Goal: Task Accomplishment & Management: Manage account settings

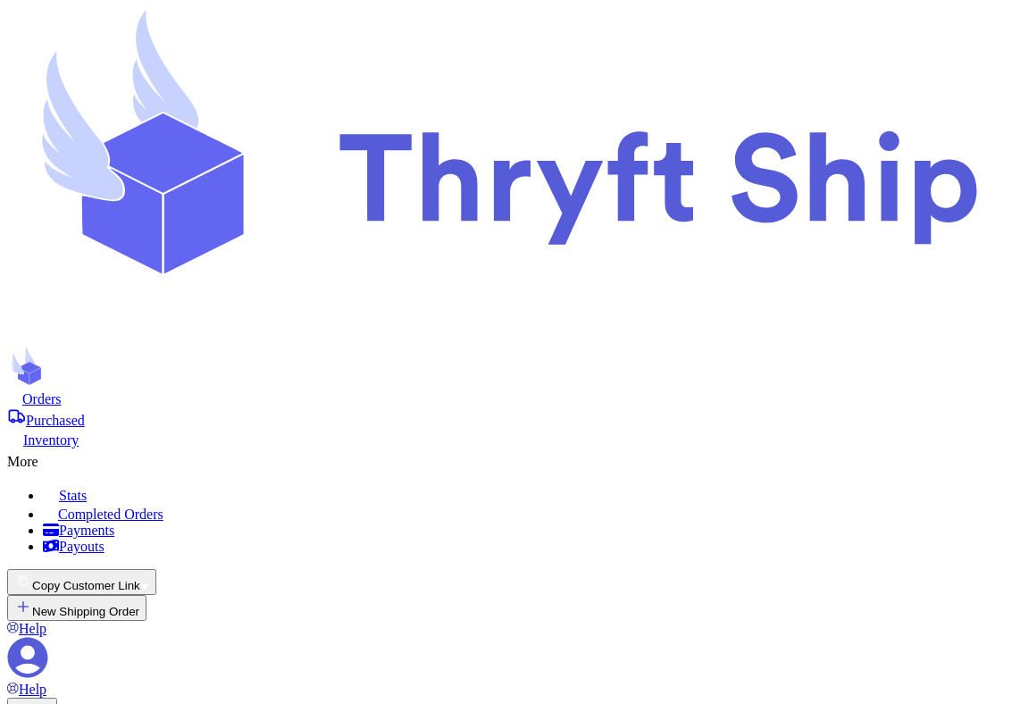
select select "paid"
select select "unpaid"
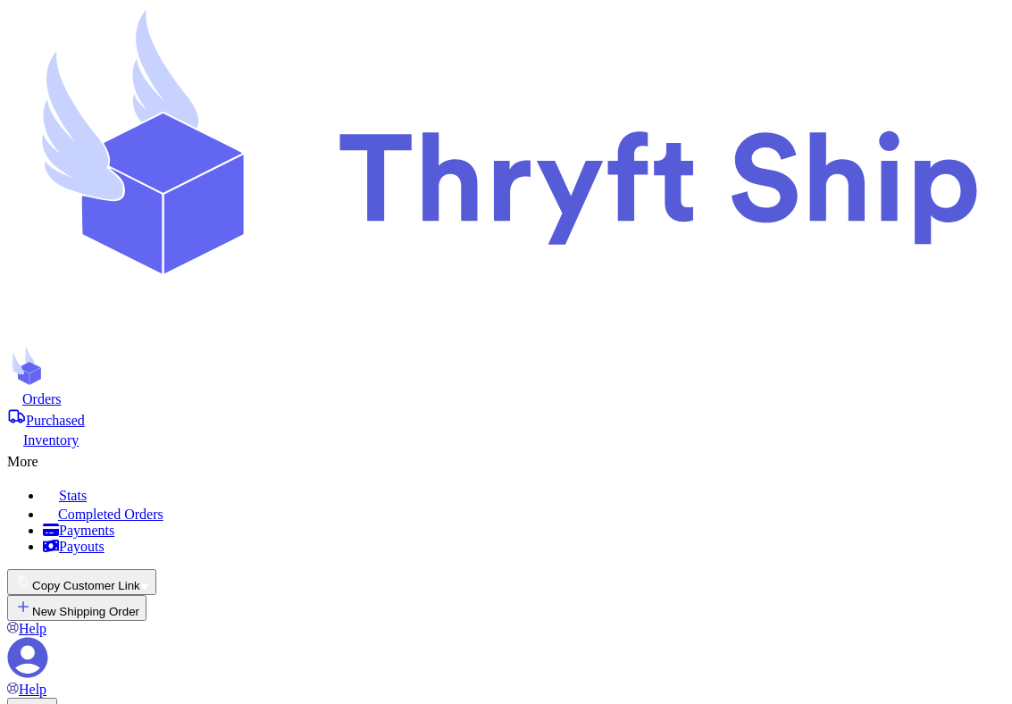
copy div "paylater_test_submit"
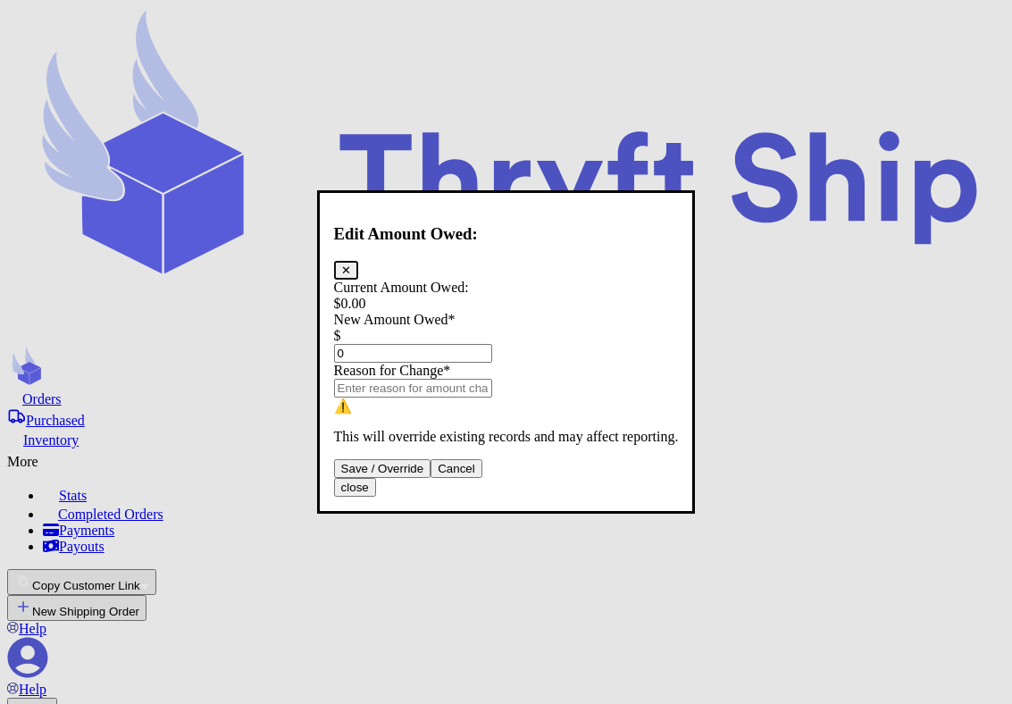
click at [492, 344] on input "0" at bounding box center [413, 353] width 158 height 19
type input "1"
type input "20"
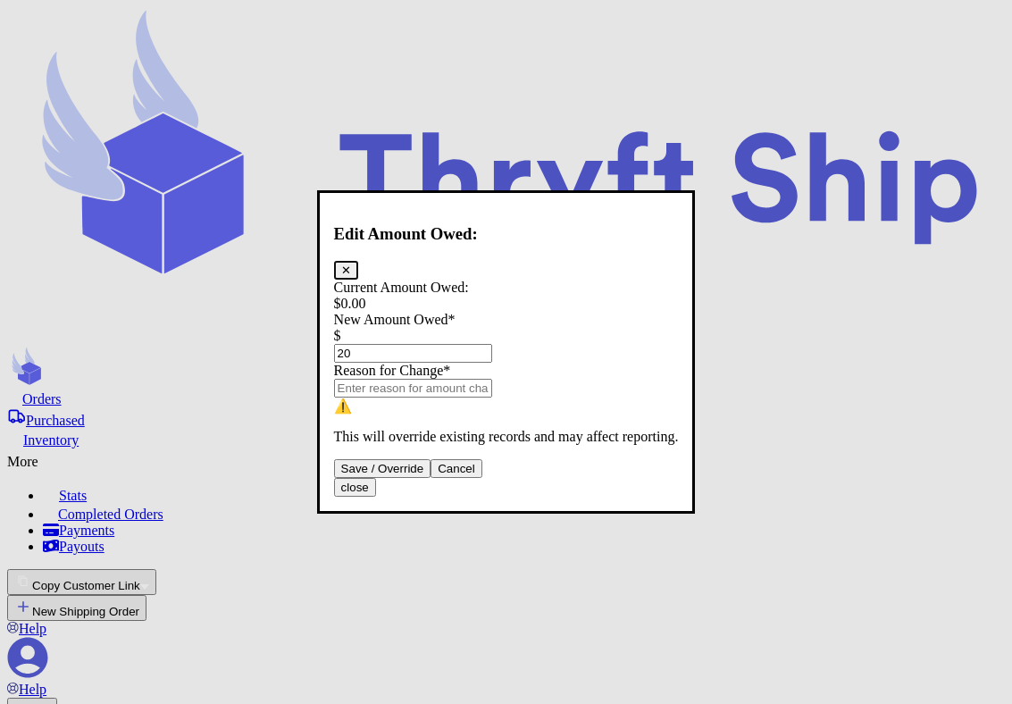
click at [431, 478] on button "Save / Override" at bounding box center [382, 468] width 97 height 19
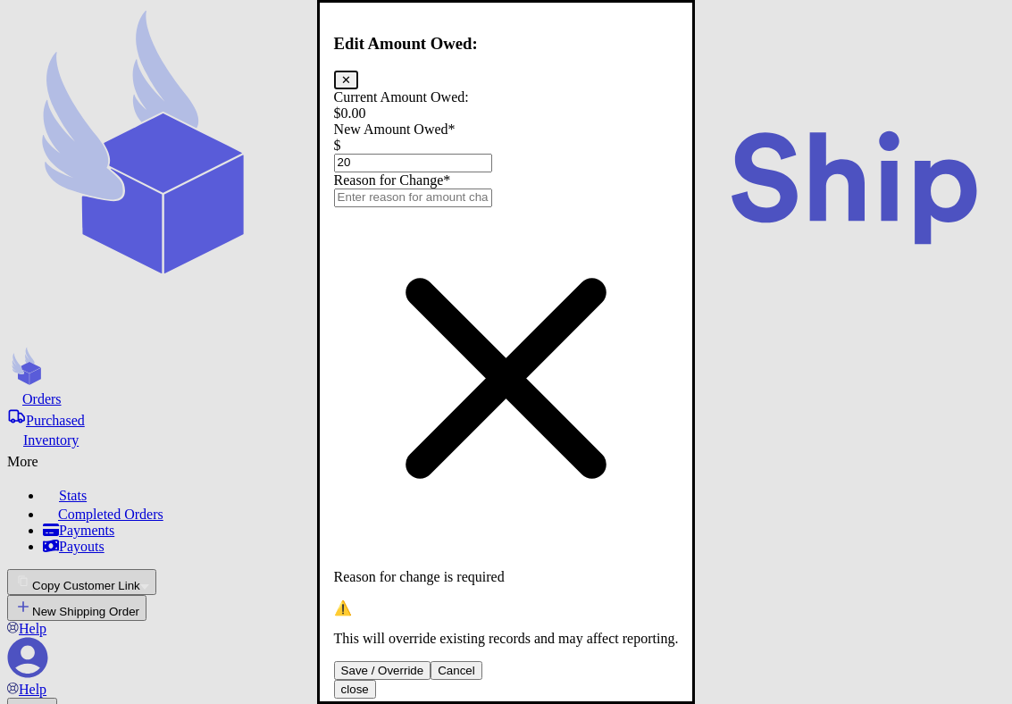
click at [492, 206] on input "Total Amount Paid" at bounding box center [413, 197] width 158 height 19
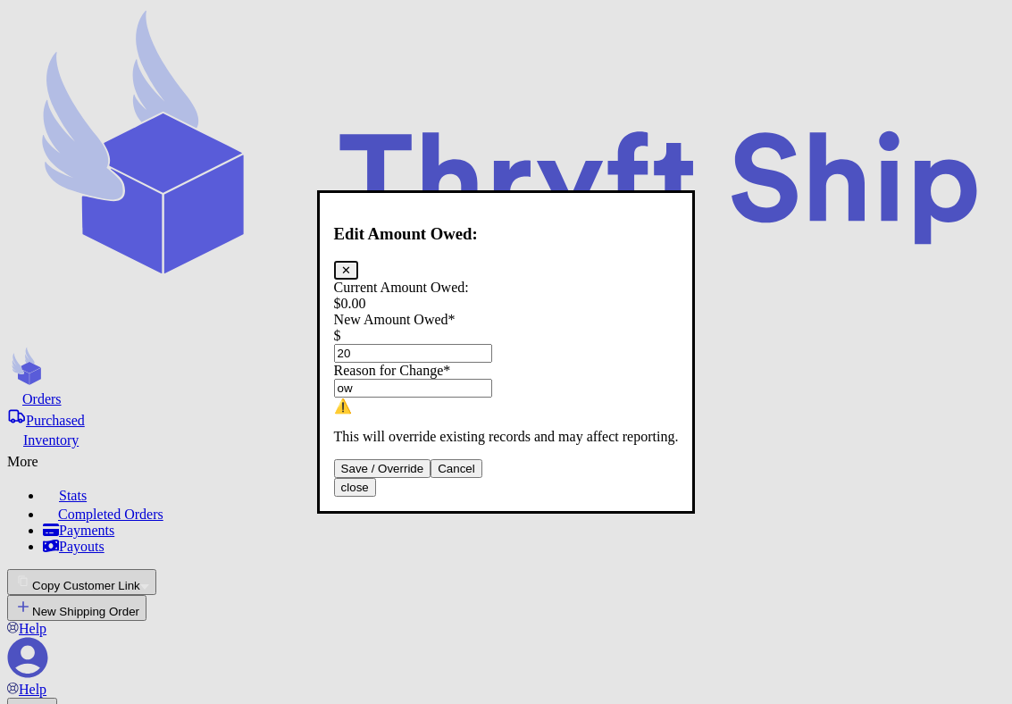
type input "o"
type input "item 4"
click at [431, 478] on button "Save / Override" at bounding box center [382, 468] width 97 height 19
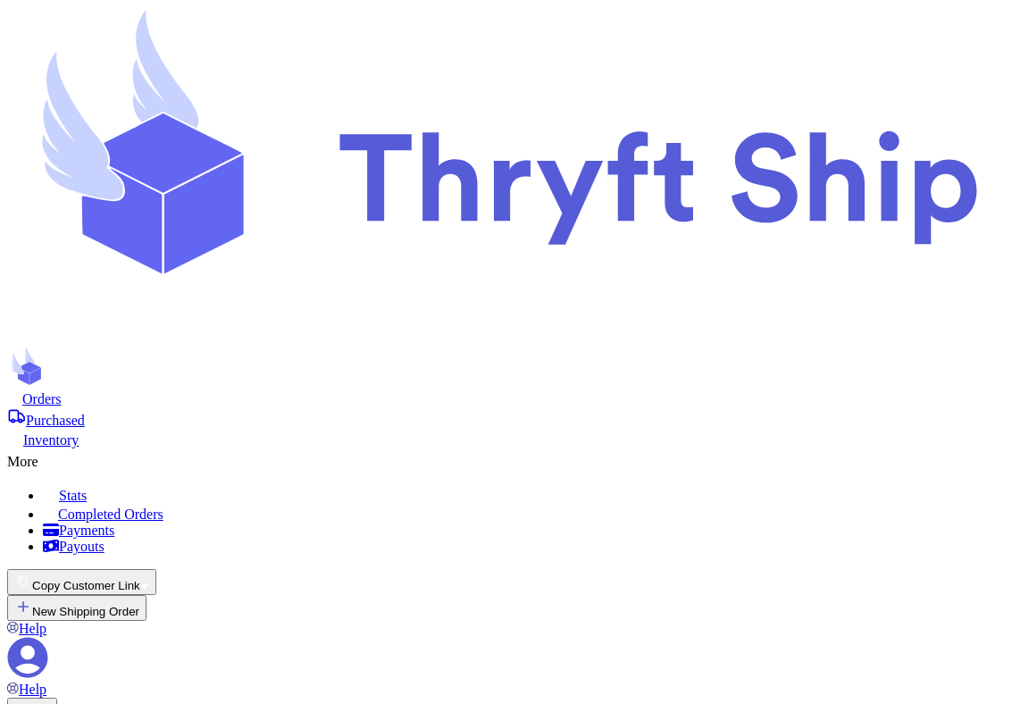
type input "20"
select select "unpaid"
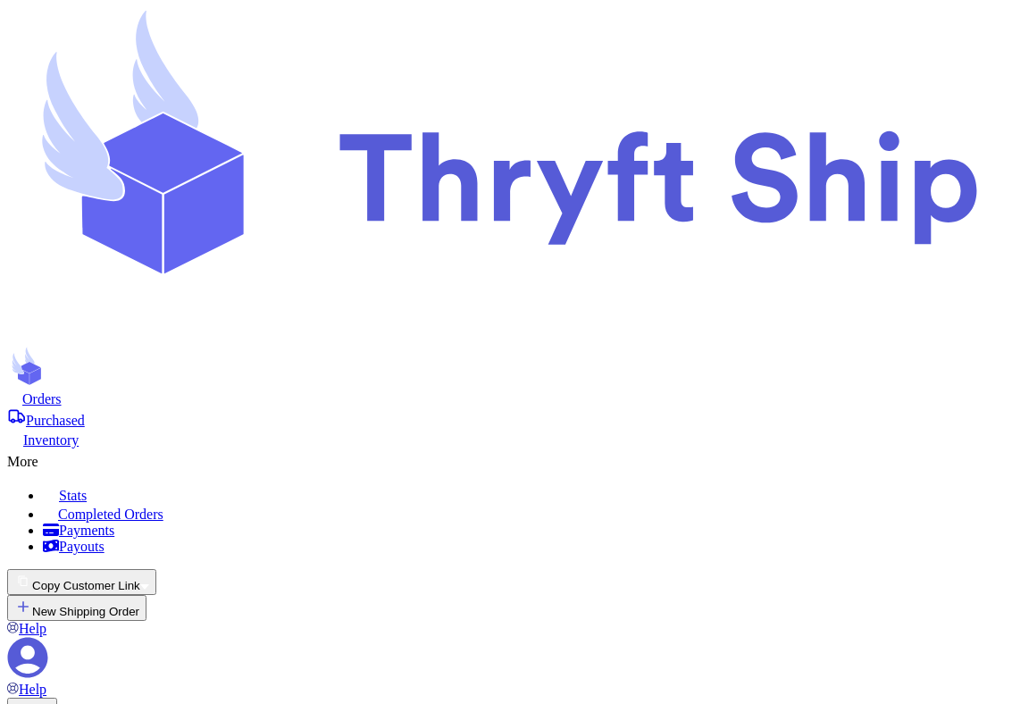
copy div "paylater_test_submit"
